Goal: Find specific page/section: Find specific page/section

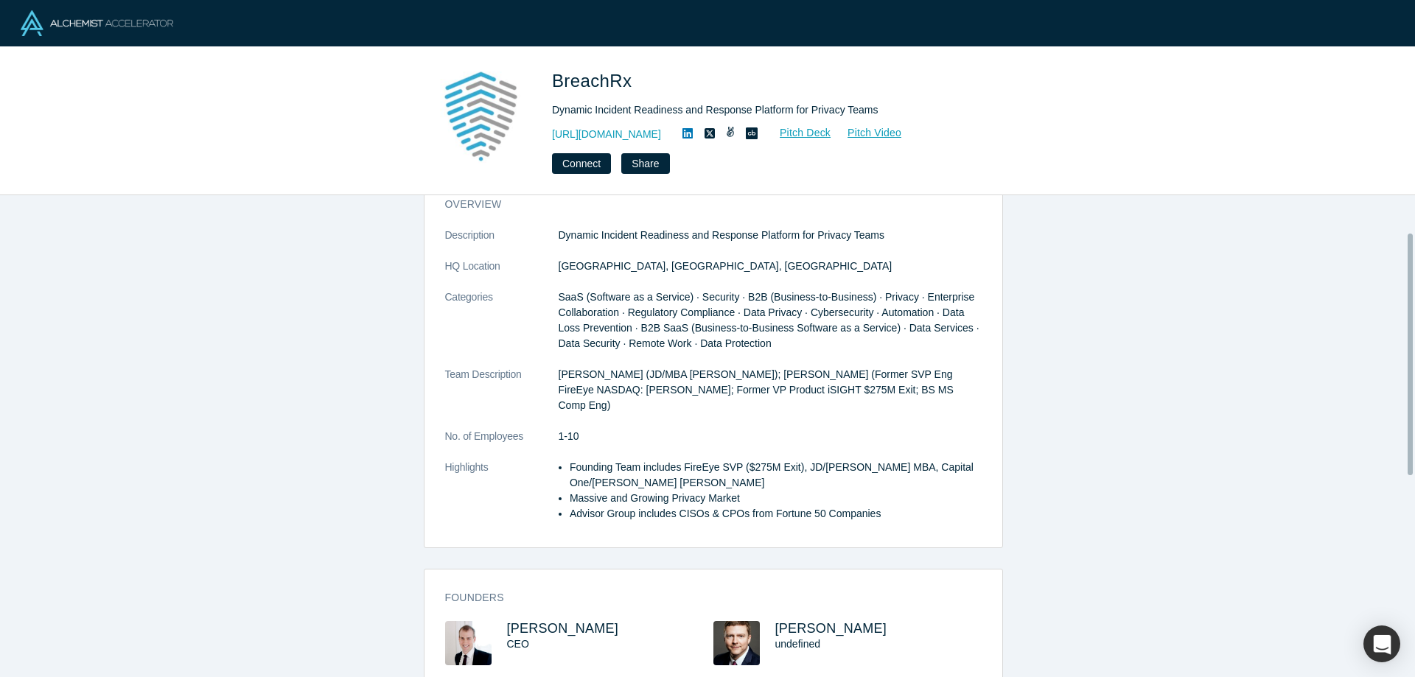
scroll to position [74, 0]
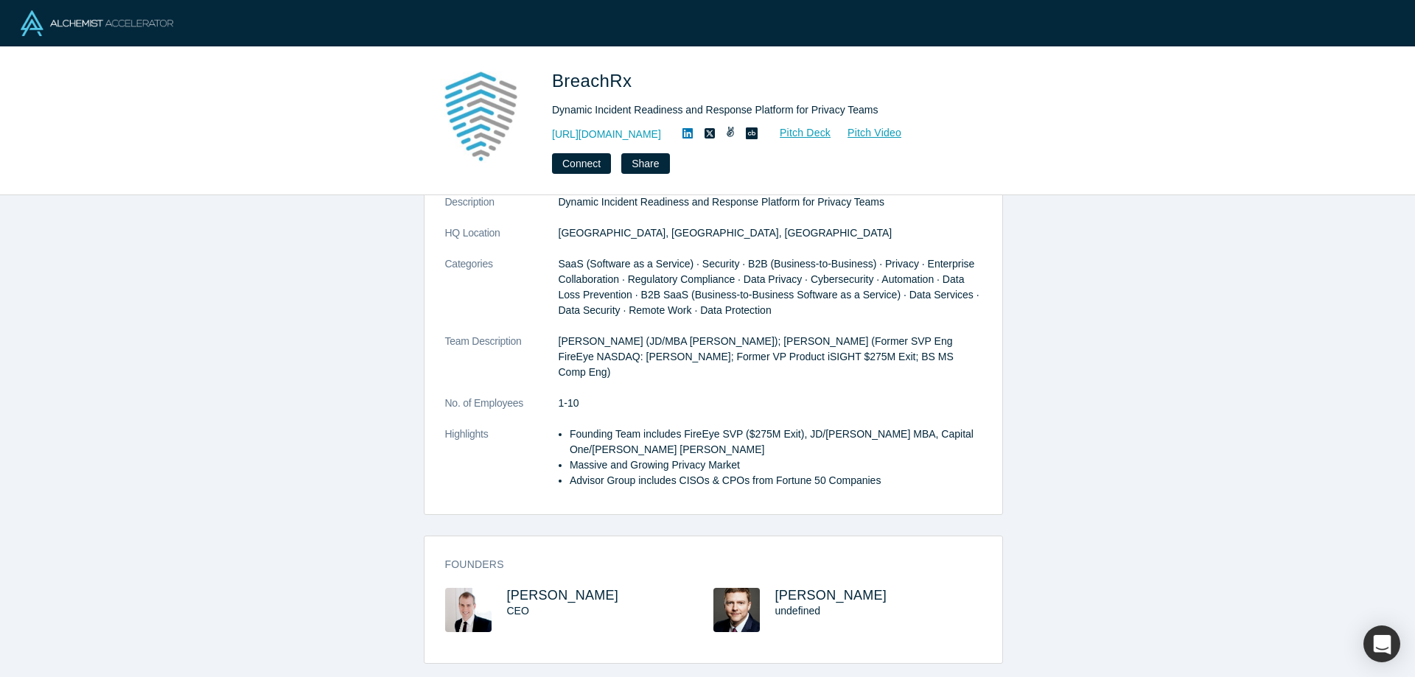
click at [1030, 398] on div "overview Description Dynamic Incident Readiness and Response Platform for Priva…" at bounding box center [713, 441] width 1426 height 493
